Goal: Use online tool/utility: Utilize a website feature to perform a specific function

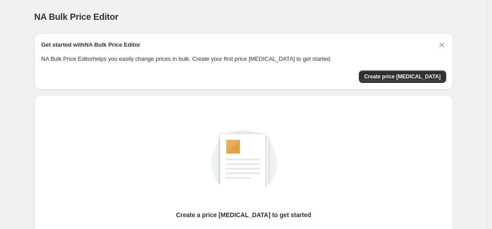
scroll to position [101, 0]
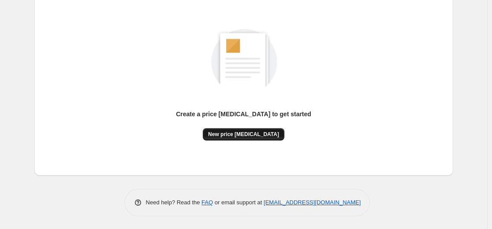
click at [262, 140] on button "New price [MEDICAL_DATA]" at bounding box center [244, 134] width 82 height 12
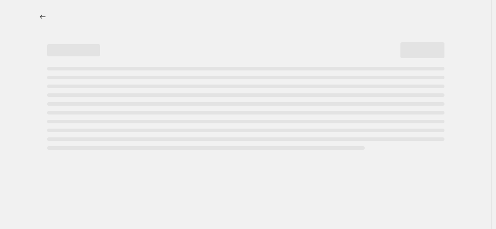
select select "percentage"
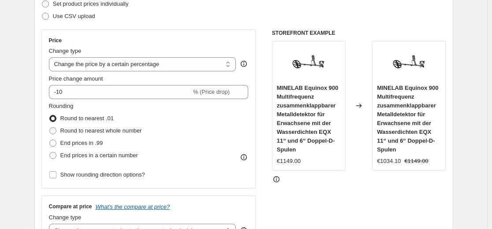
scroll to position [88, 0]
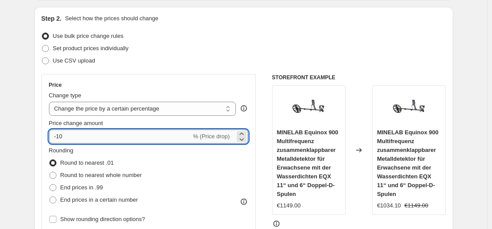
click at [174, 139] on input "-10" at bounding box center [120, 137] width 142 height 14
type input "-1"
type input "-35"
click at [249, 56] on div "Use CSV upload" at bounding box center [243, 61] width 405 height 12
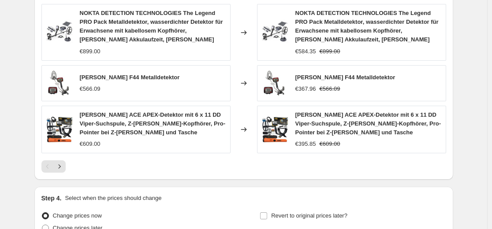
scroll to position [705, 0]
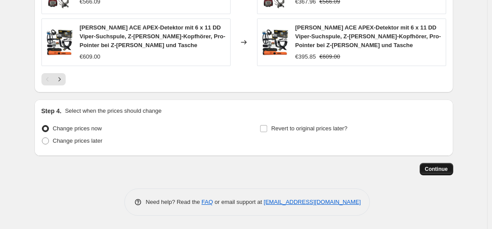
click at [430, 171] on span "Continue" at bounding box center [436, 169] width 23 height 7
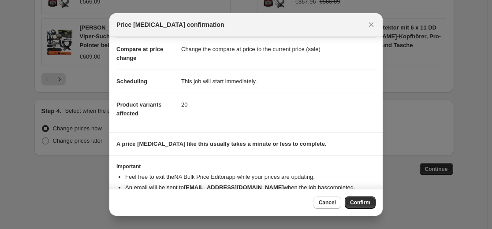
scroll to position [60, 0]
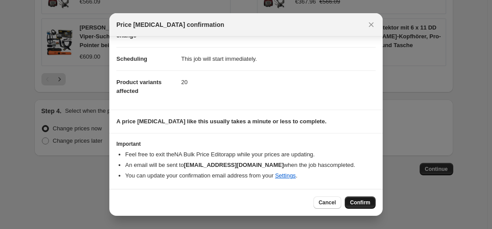
click at [361, 197] on button "Confirm" at bounding box center [360, 203] width 31 height 12
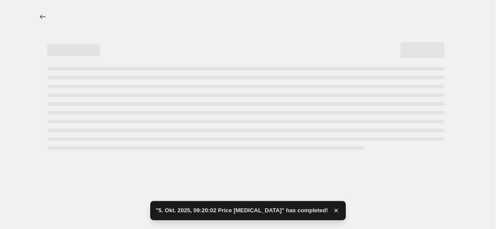
select select "percentage"
